Goal: Information Seeking & Learning: Learn about a topic

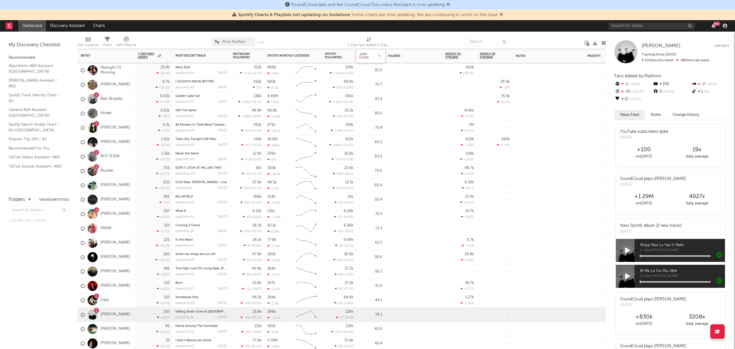
click at [366, 55] on div "Jump Score" at bounding box center [366, 56] width 14 height 7
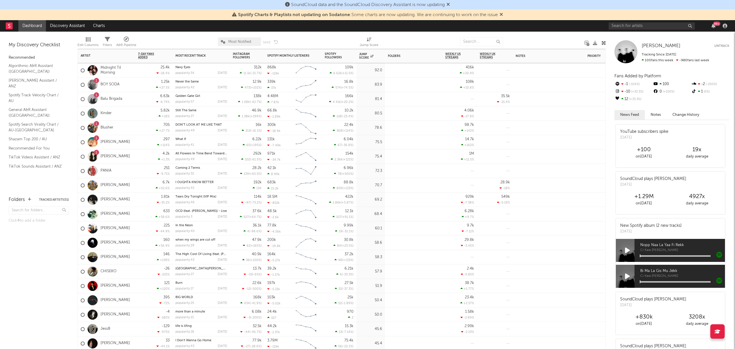
click at [148, 86] on div "1.25k +27.5 %" at bounding box center [154, 85] width 32 height 14
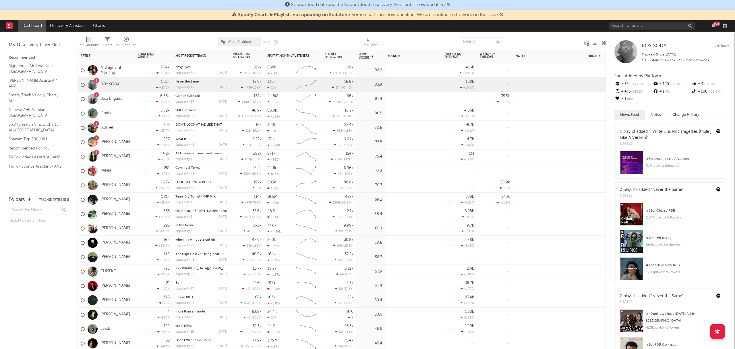
click at [363, 101] on div "81.4" at bounding box center [370, 99] width 23 height 7
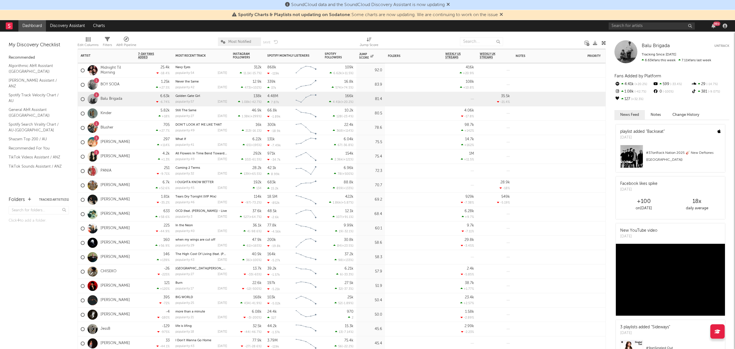
click at [136, 113] on div "5.82k +18 %" at bounding box center [153, 113] width 37 height 14
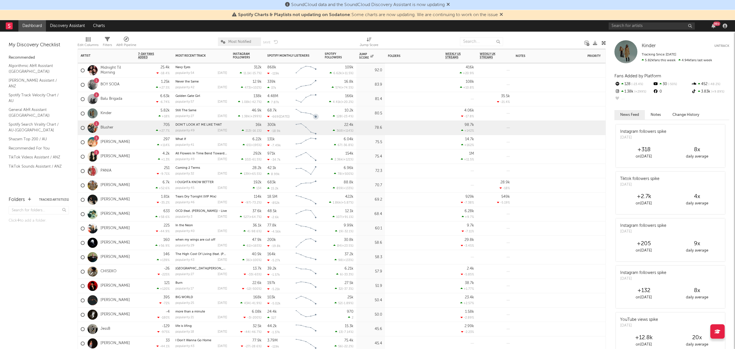
click at [136, 130] on div "705 +27.7 %" at bounding box center [153, 128] width 37 height 14
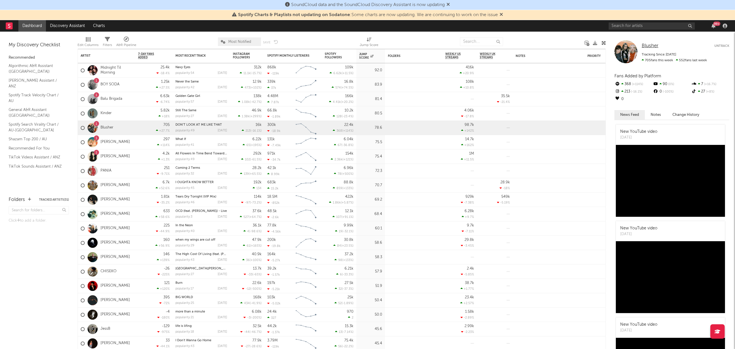
drag, startPoint x: 648, startPoint y: 49, endPoint x: 648, endPoint y: 46, distance: 3.2
click at [135, 143] on div "1 RIIKI REID" at bounding box center [106, 142] width 57 height 14
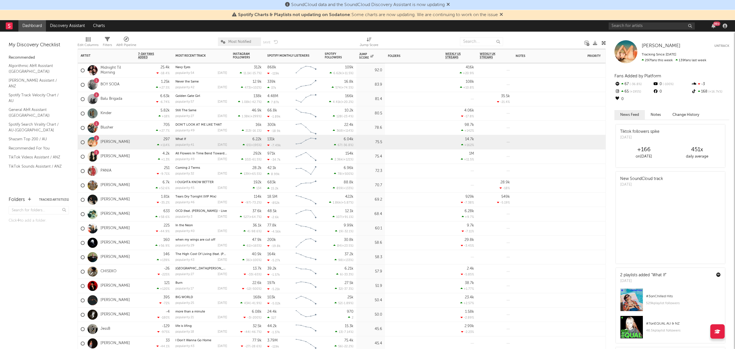
click at [131, 159] on div "1 Esha Tewari" at bounding box center [106, 156] width 57 height 14
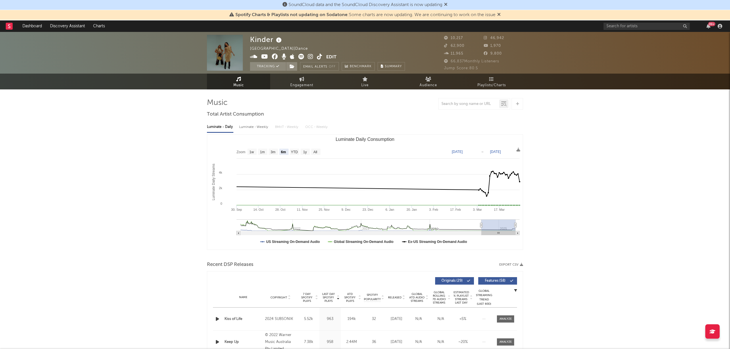
select select "6m"
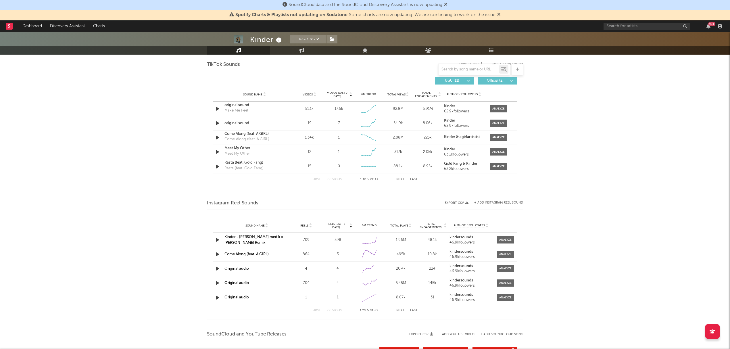
scroll to position [421, 0]
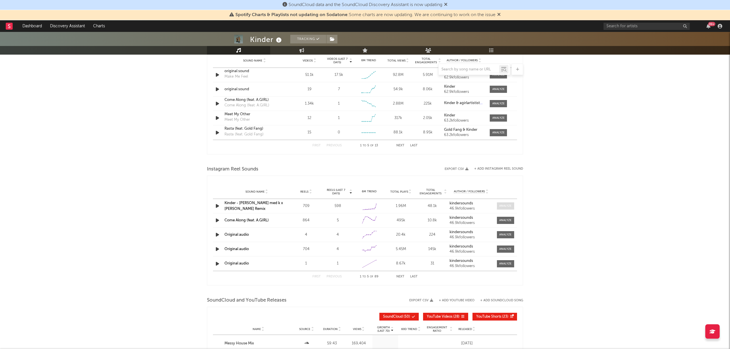
click at [501, 206] on div at bounding box center [505, 206] width 12 height 4
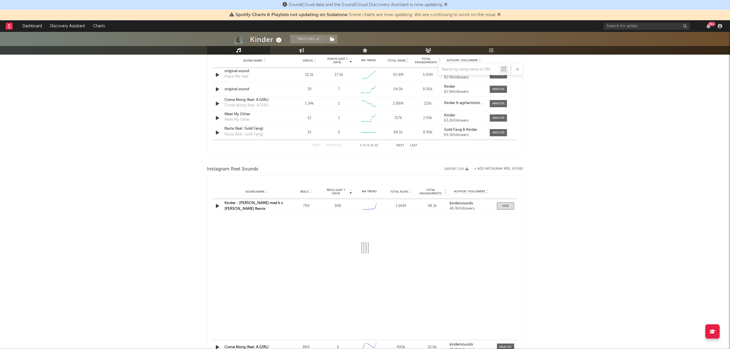
select select "1w"
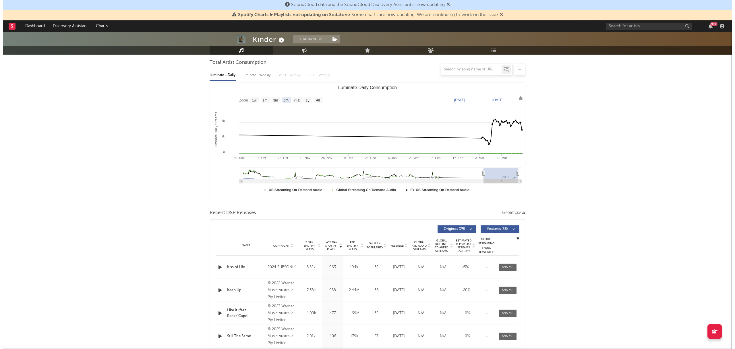
scroll to position [0, 0]
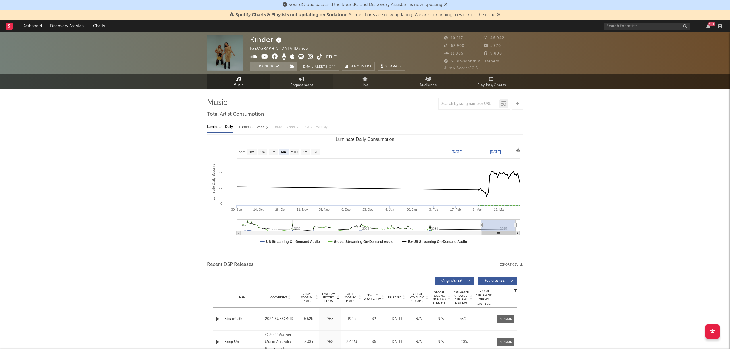
click at [311, 82] on span "Engagement" at bounding box center [301, 85] width 23 height 7
select select "1w"
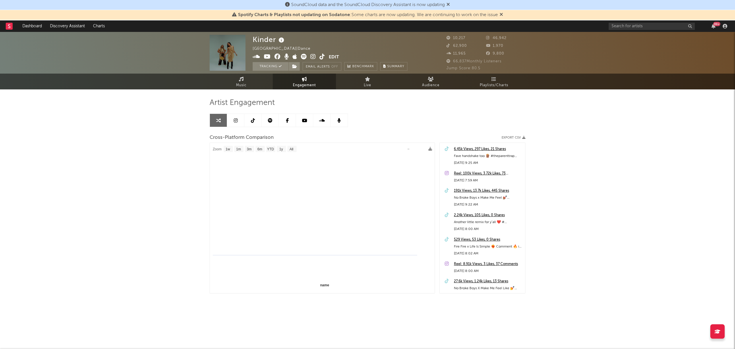
select select "1m"
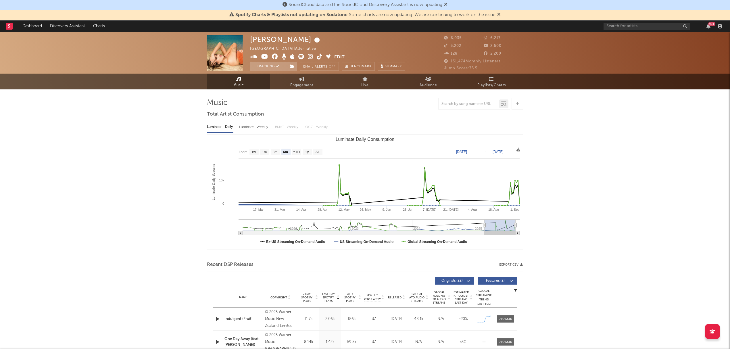
select select "6m"
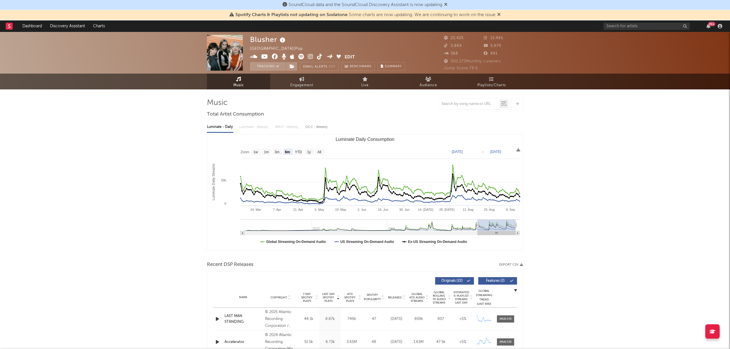
select select "6m"
click at [300, 80] on icon at bounding box center [301, 79] width 5 height 5
select select "1w"
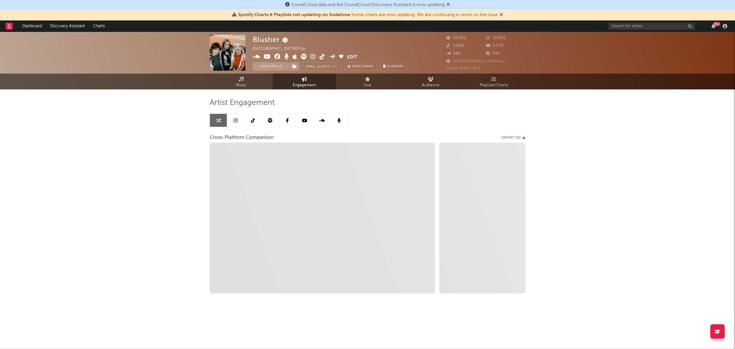
select select "1m"
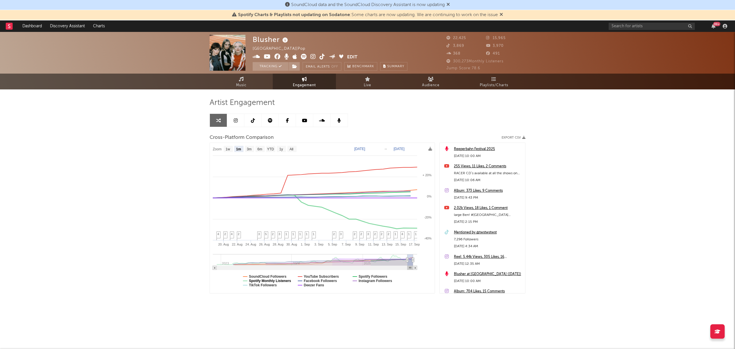
click at [272, 280] on text "Spotify Monthly Listeners" at bounding box center [270, 281] width 42 height 4
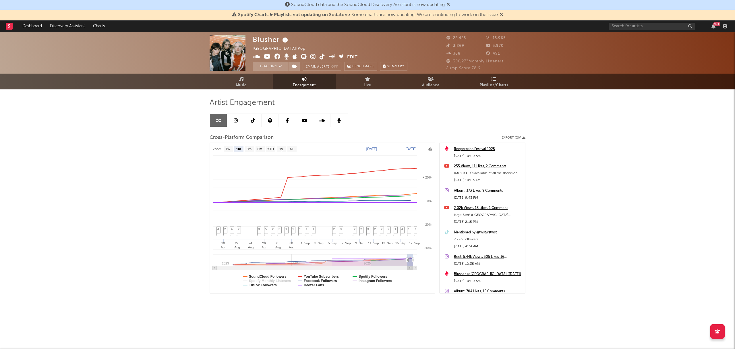
select select "1m"
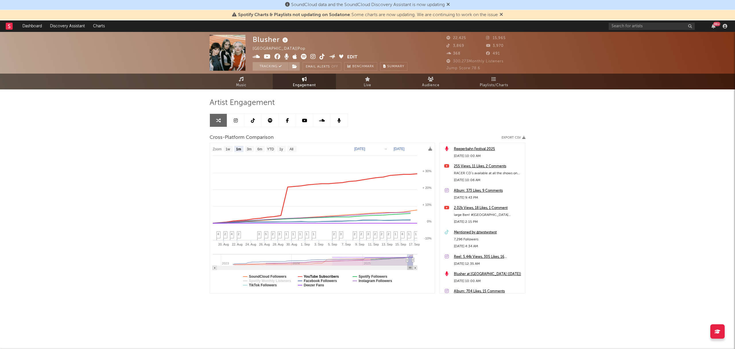
click at [320, 275] on text "YouTube Subscribers" at bounding box center [321, 276] width 35 height 4
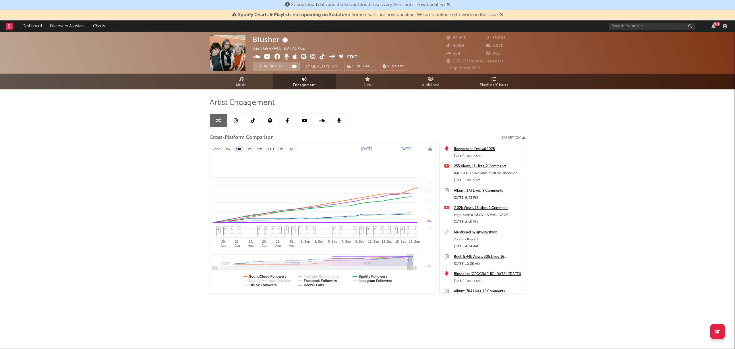
select select "1m"
